Goal: Communication & Community: Answer question/provide support

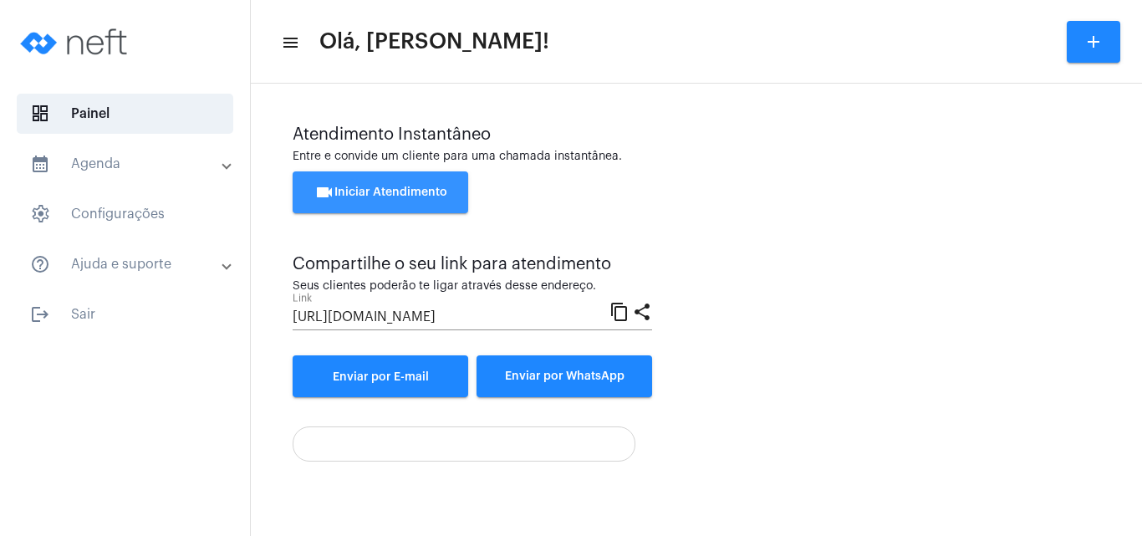
click at [376, 191] on span "videocam Iniciar Atendimento" at bounding box center [380, 192] width 133 height 12
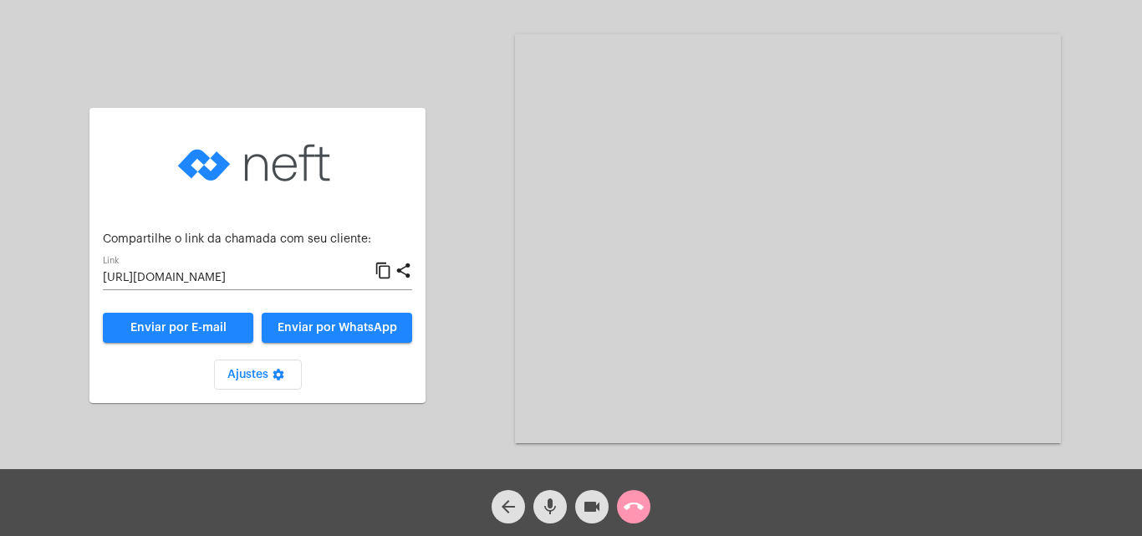
click at [382, 272] on mat-icon "content_copy" at bounding box center [383, 271] width 18 height 20
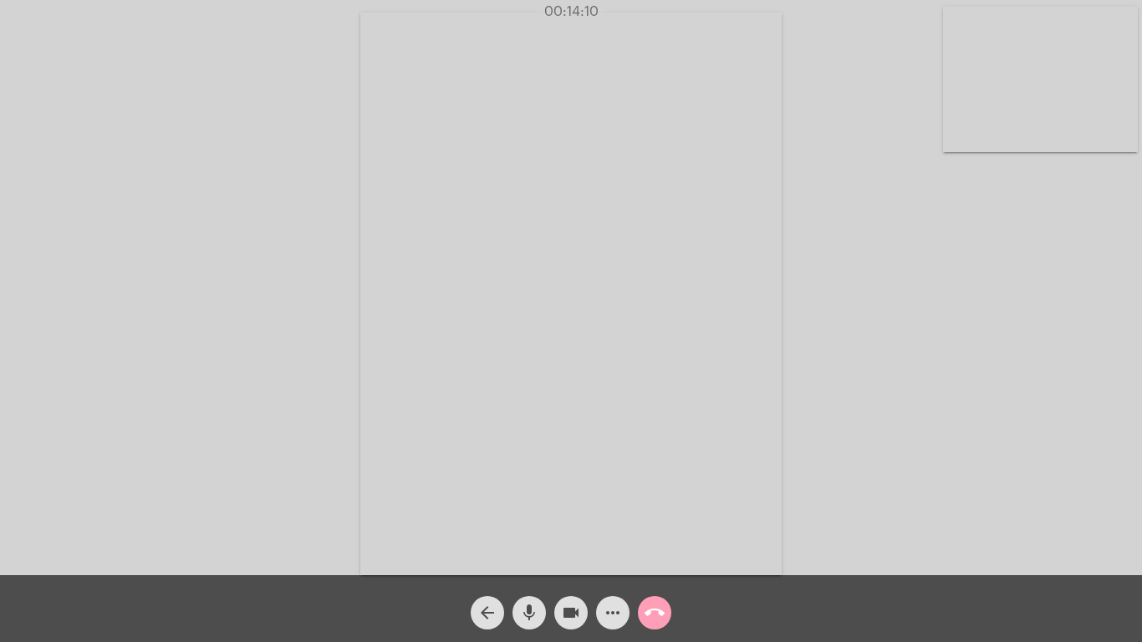
click at [656, 535] on mat-icon "call_end" at bounding box center [654, 613] width 20 height 20
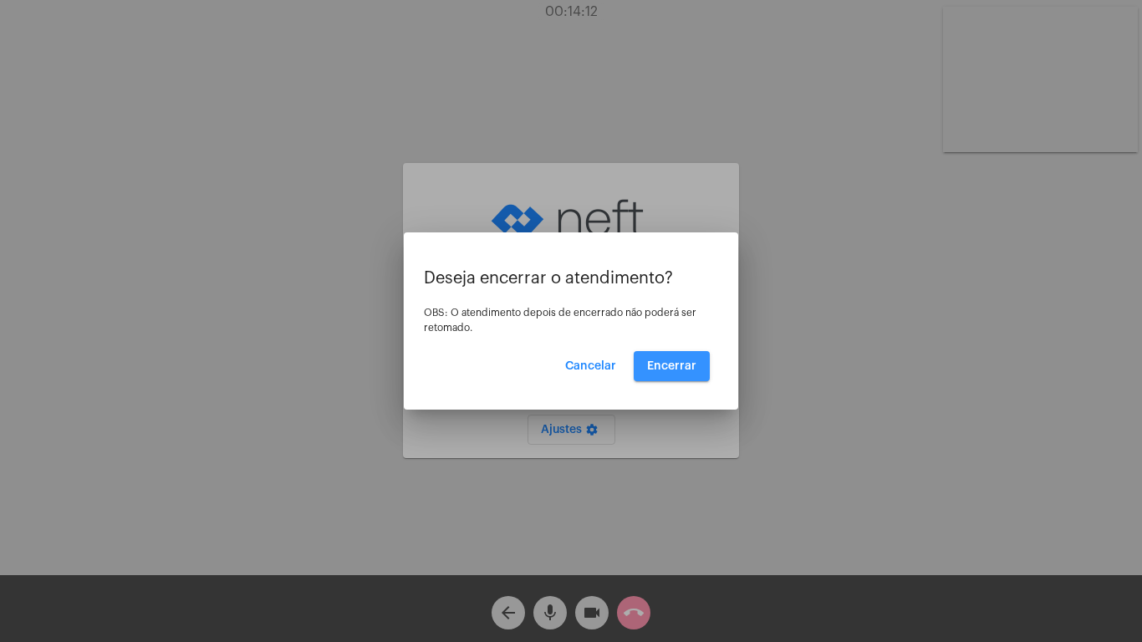
click at [686, 366] on span "Encerrar" at bounding box center [671, 366] width 49 height 12
